Goal: Task Accomplishment & Management: Manage account settings

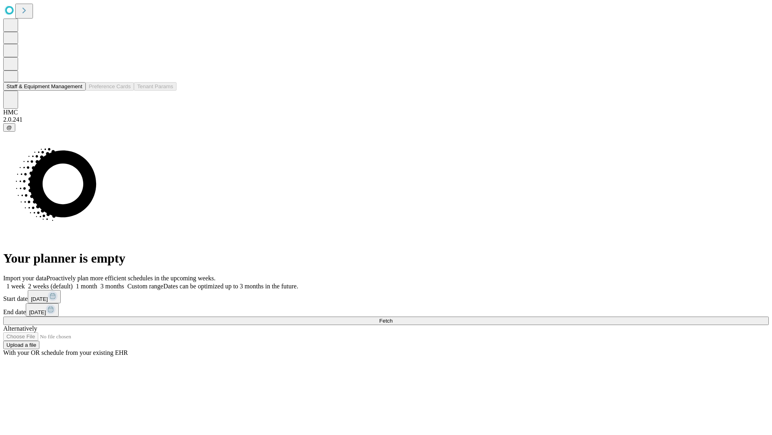
click at [75, 91] on button "Staff & Equipment Management" at bounding box center [44, 86] width 82 height 8
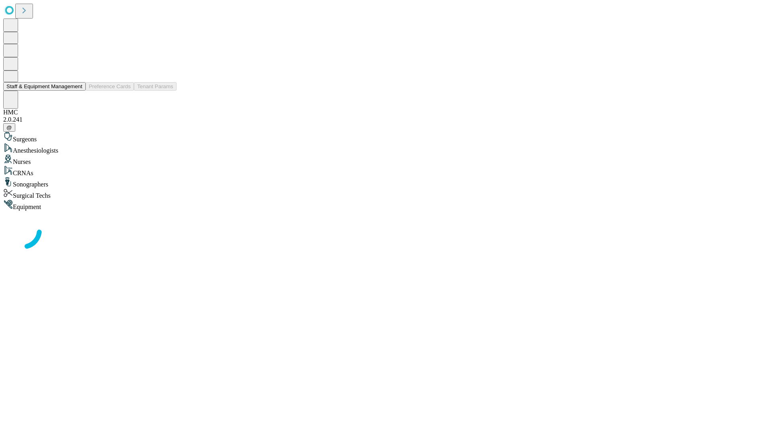
click at [77, 91] on button "Staff & Equipment Management" at bounding box center [44, 86] width 82 height 8
